Goal: Find specific page/section: Find specific page/section

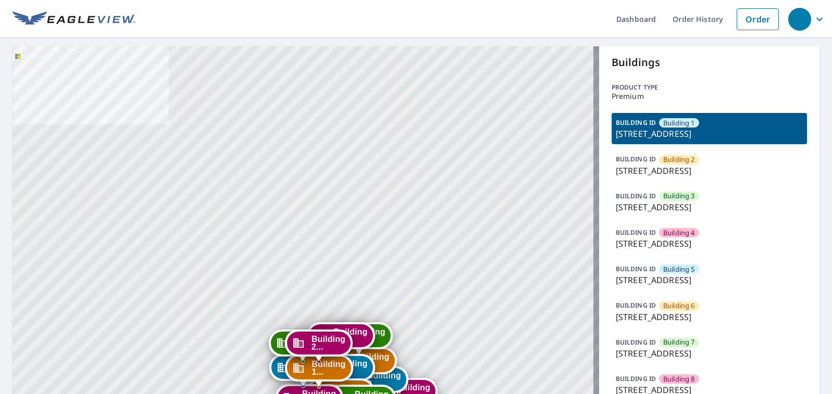
click at [709, 204] on p "1152 Chelsea Drive, Lake Zurich, IL, 60047" at bounding box center [708, 207] width 187 height 12
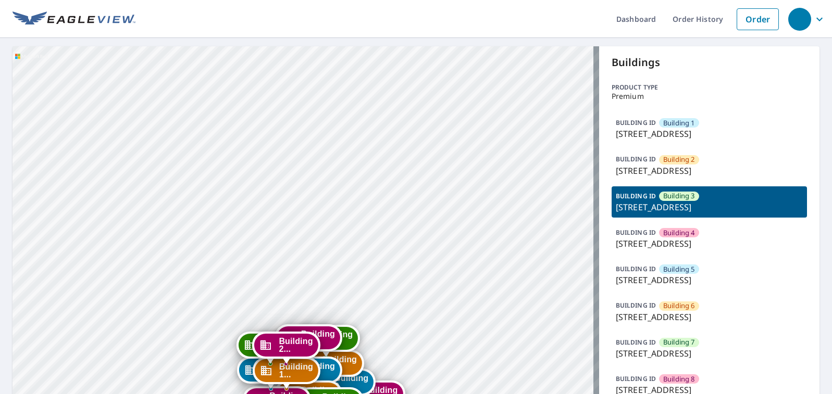
drag, startPoint x: 450, startPoint y: 281, endPoint x: 465, endPoint y: 185, distance: 97.6
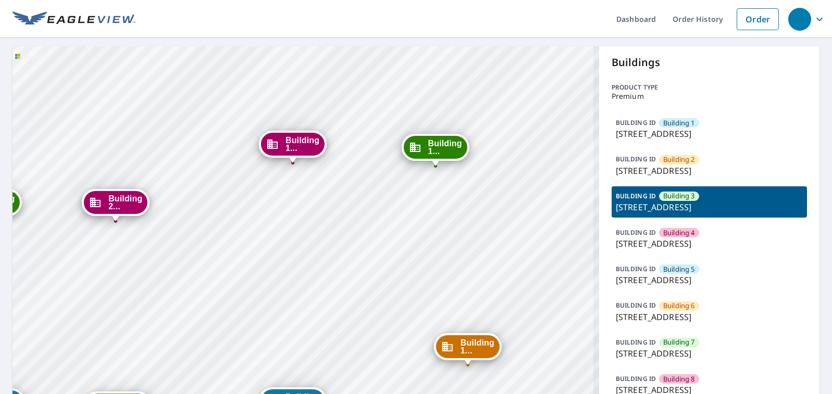
drag, startPoint x: 341, startPoint y: 237, endPoint x: 474, endPoint y: 195, distance: 139.2
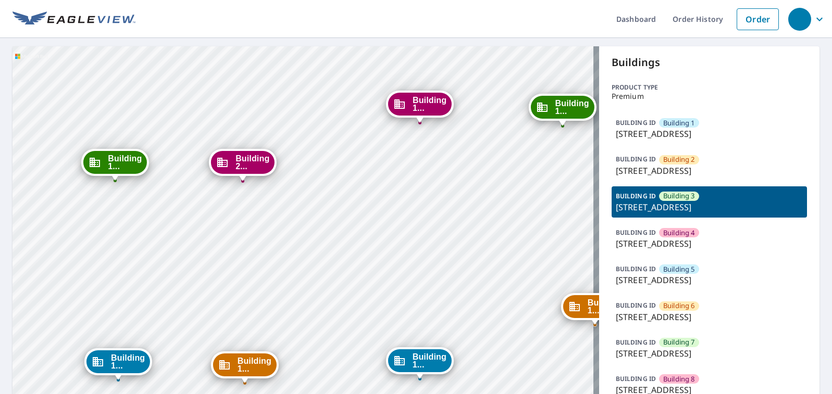
click at [640, 204] on p "1152 Chelsea Drive, Lake Zurich, IL, 60047" at bounding box center [708, 207] width 187 height 12
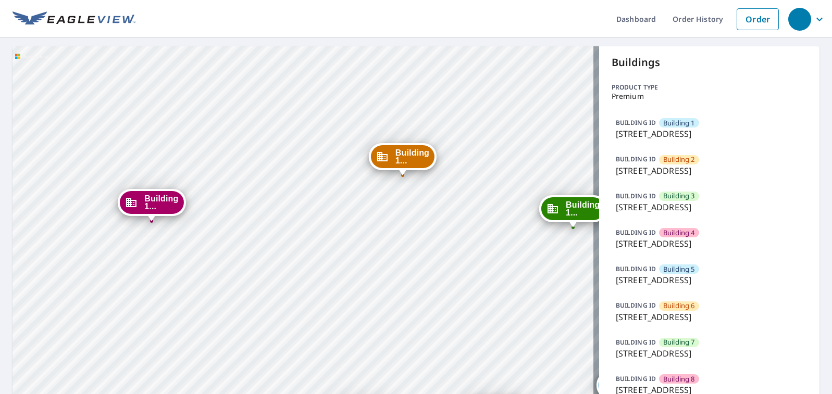
drag, startPoint x: 461, startPoint y: 234, endPoint x: 255, endPoint y: 238, distance: 205.7
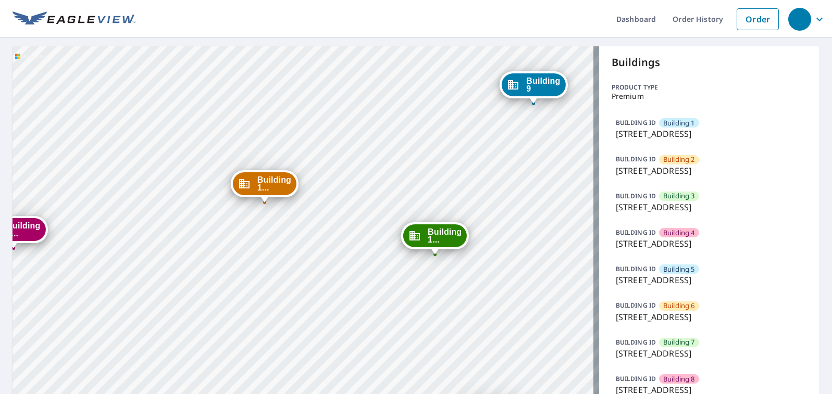
drag, startPoint x: 117, startPoint y: 262, endPoint x: 173, endPoint y: 252, distance: 57.7
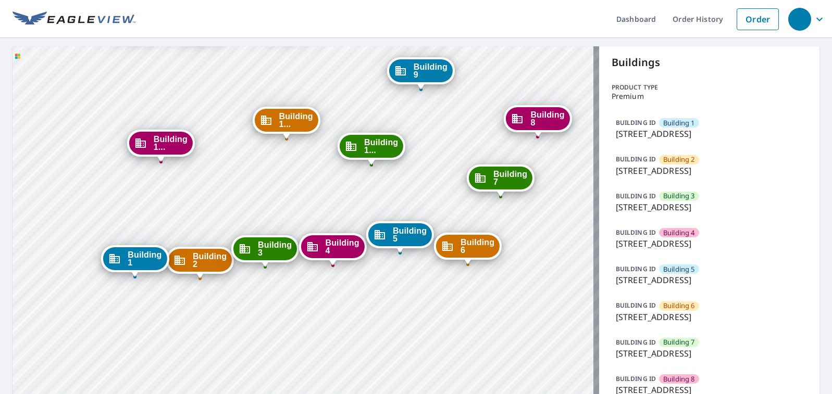
drag, startPoint x: 267, startPoint y: 364, endPoint x: 282, endPoint y: 276, distance: 89.4
